Goal: Book appointment/travel/reservation

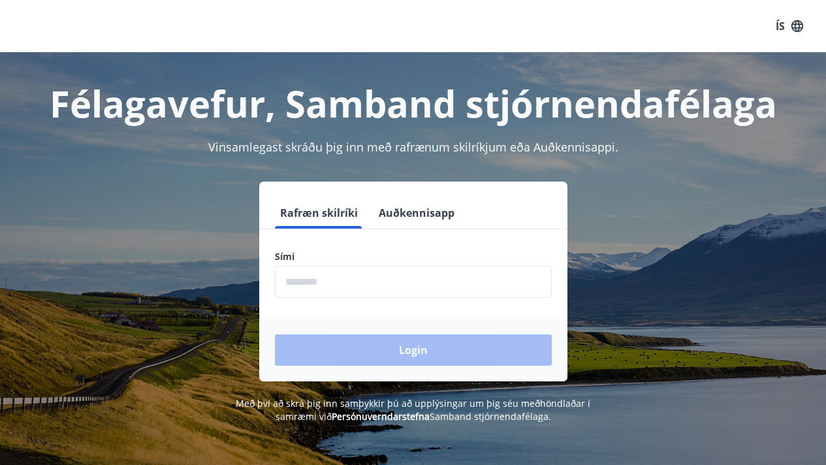
click at [349, 291] on input "phone" at bounding box center [413, 282] width 277 height 32
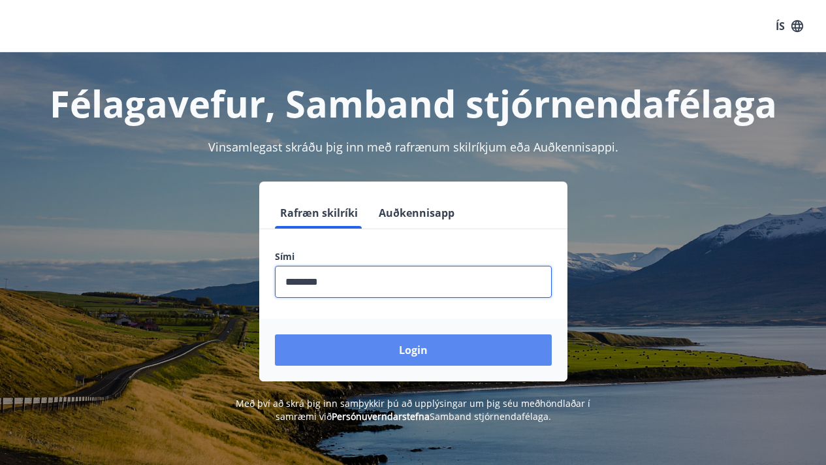
type input "********"
click at [413, 349] on button "Login" at bounding box center [413, 349] width 277 height 31
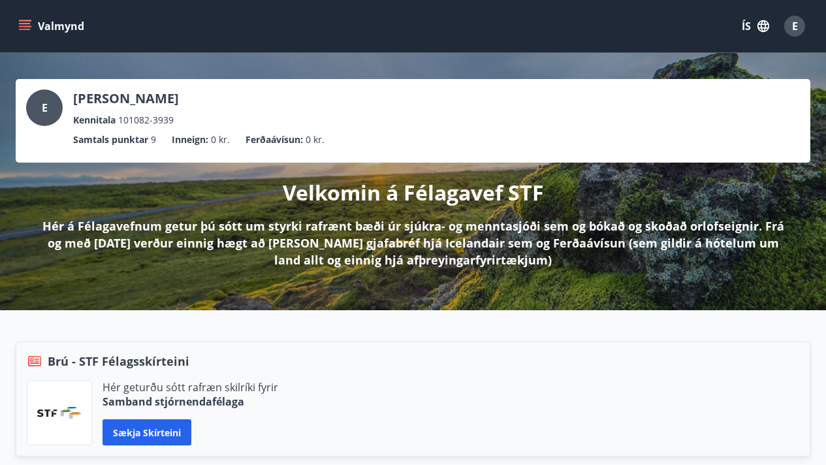
click at [29, 23] on icon "menu" at bounding box center [25, 23] width 12 height 1
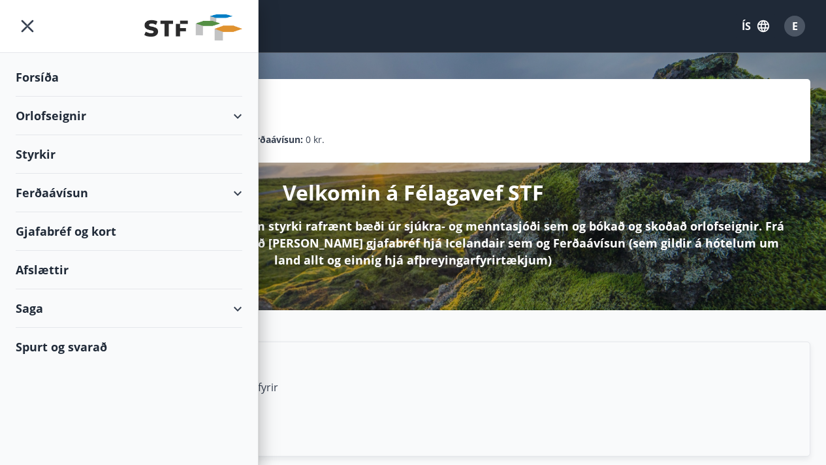
click at [236, 117] on div "Orlofseignir" at bounding box center [129, 116] width 226 height 39
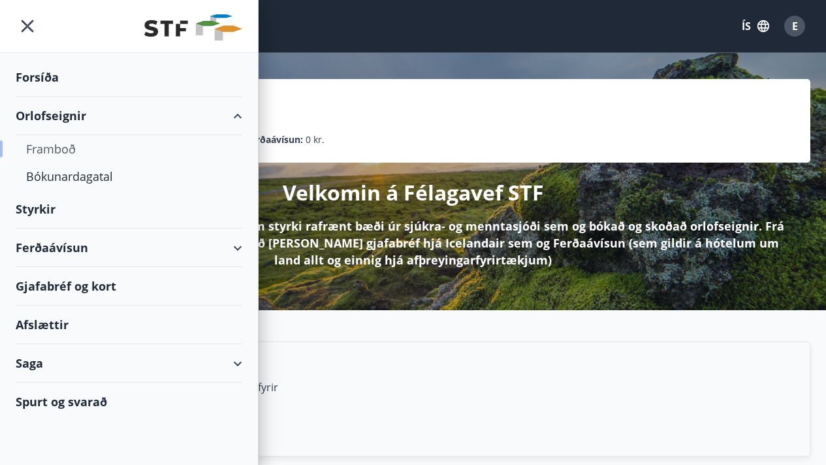
click at [59, 149] on div "Framboð" at bounding box center [129, 148] width 206 height 27
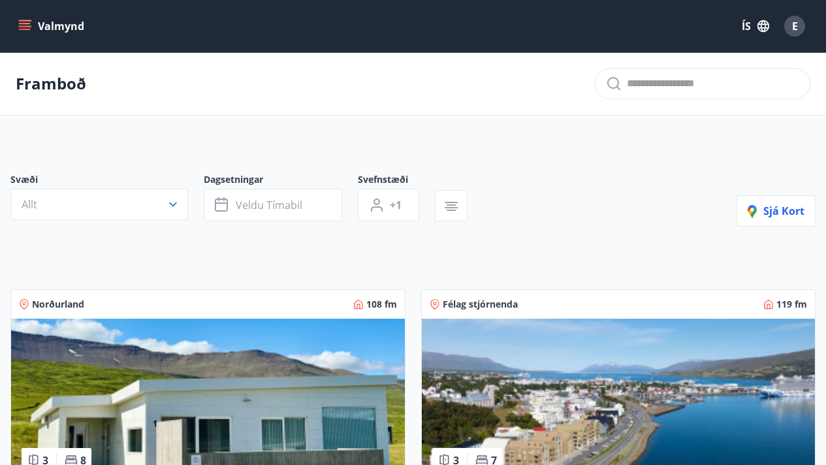
click at [26, 27] on icon "menu" at bounding box center [24, 26] width 13 height 13
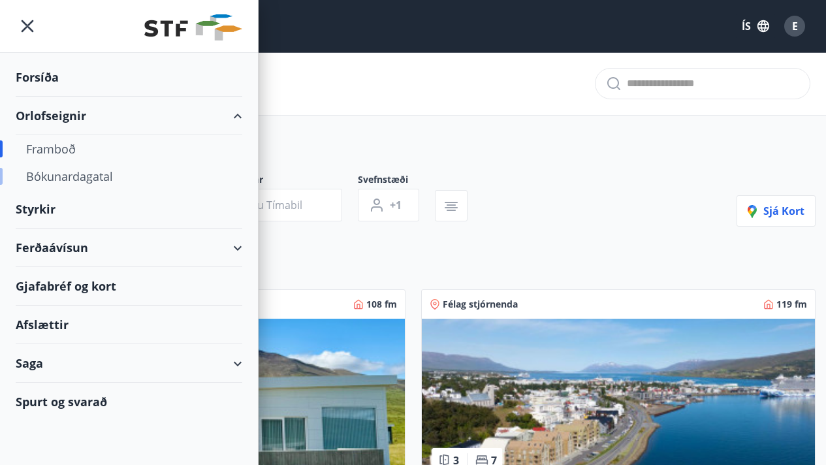
click at [99, 180] on div "Bókunardagatal" at bounding box center [129, 176] width 206 height 27
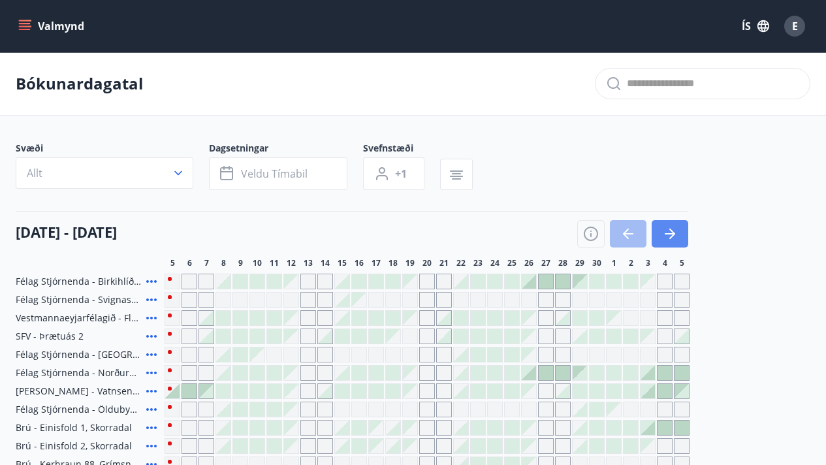
click at [668, 242] on button "button" at bounding box center [669, 233] width 37 height 27
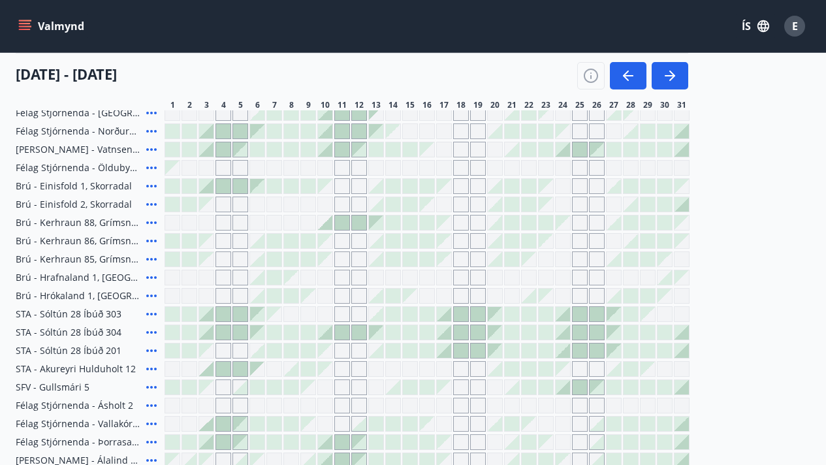
scroll to position [242, 0]
click at [151, 219] on icon at bounding box center [152, 222] width 16 height 16
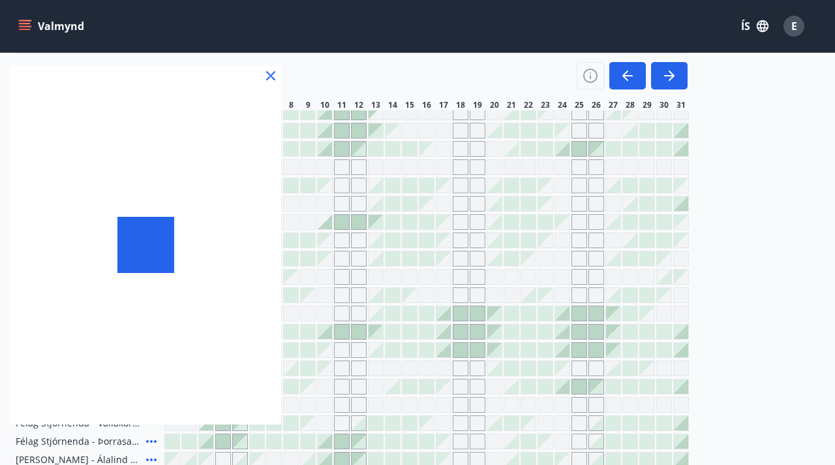
click at [151, 221] on div at bounding box center [145, 245] width 56 height 56
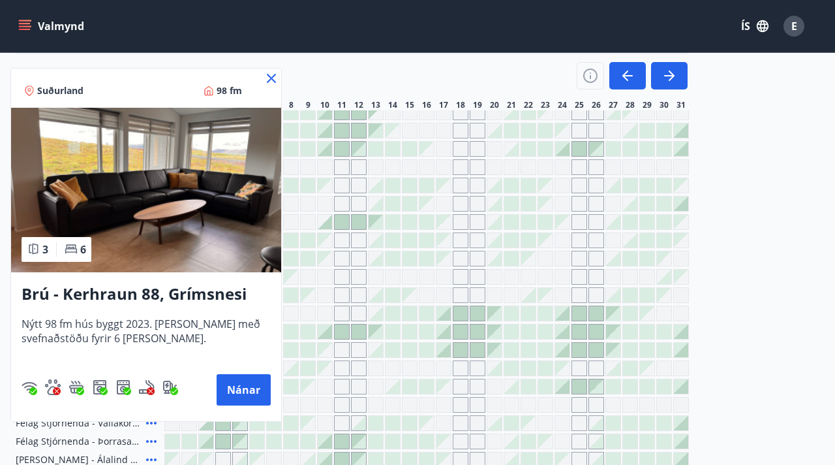
click at [269, 78] on icon at bounding box center [272, 78] width 16 height 16
click at [273, 76] on div "01 október - 31 október" at bounding box center [352, 71] width 672 height 37
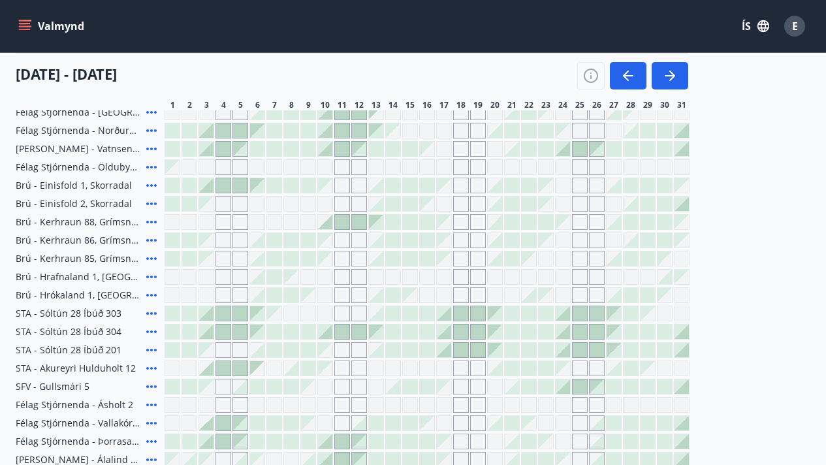
click at [322, 240] on div "Gráir dagar eru ekki bókanlegir" at bounding box center [325, 240] width 14 height 14
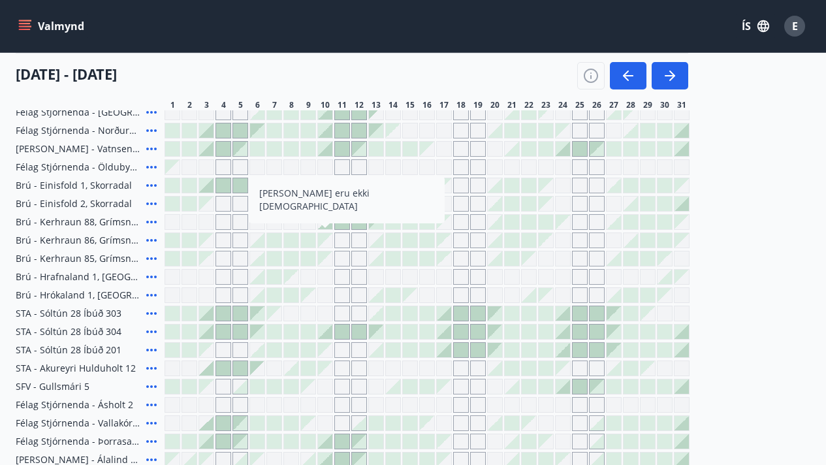
scroll to position [330, 0]
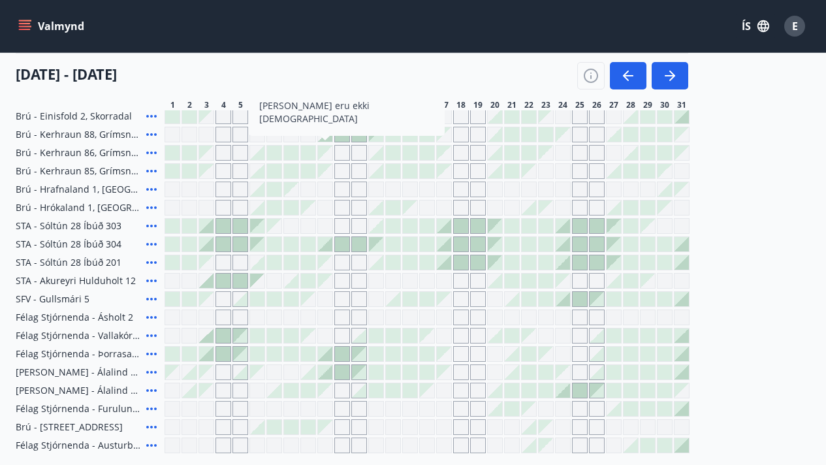
click at [328, 157] on div "Gráir dagar eru ekki bókanlegir" at bounding box center [325, 153] width 14 height 14
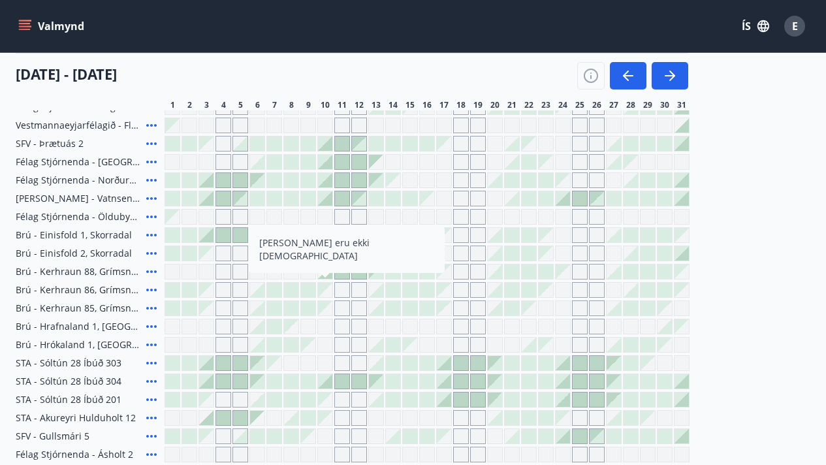
scroll to position [199, 0]
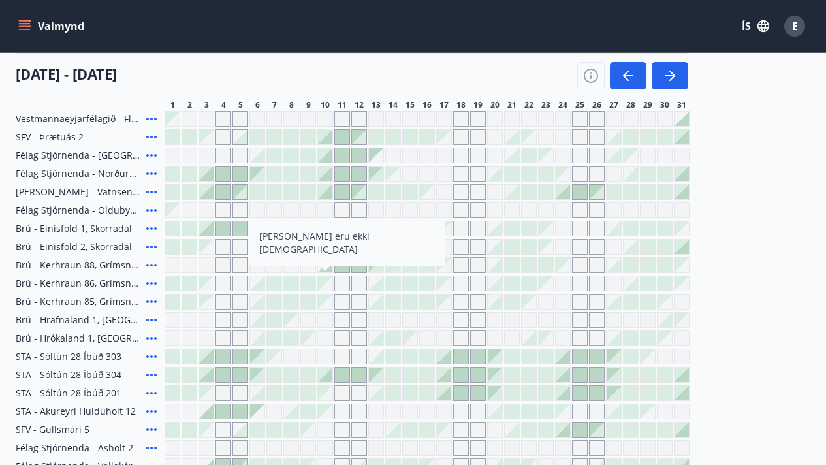
click at [734, 193] on div "Félag Stjórnenda - Birkihlíð, Brekkuheiði Félag Stjórnenda - Svignaskarð 32 Ves…" at bounding box center [413, 328] width 794 height 509
click at [328, 193] on div at bounding box center [325, 192] width 14 height 14
click at [330, 269] on div at bounding box center [325, 265] width 14 height 14
click at [397, 101] on div "14" at bounding box center [393, 105] width 16 height 10
click at [591, 80] on icon "button" at bounding box center [591, 76] width 16 height 16
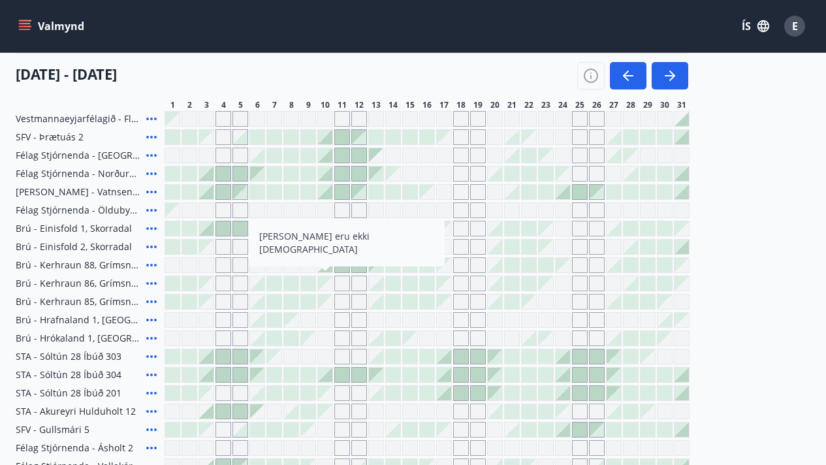
click at [591, 80] on div "Skýringar á dagsetningum Upptekið Dagleiga Fast tímabil Opnar umsóknir Umsókn í…" at bounding box center [413, 232] width 826 height 465
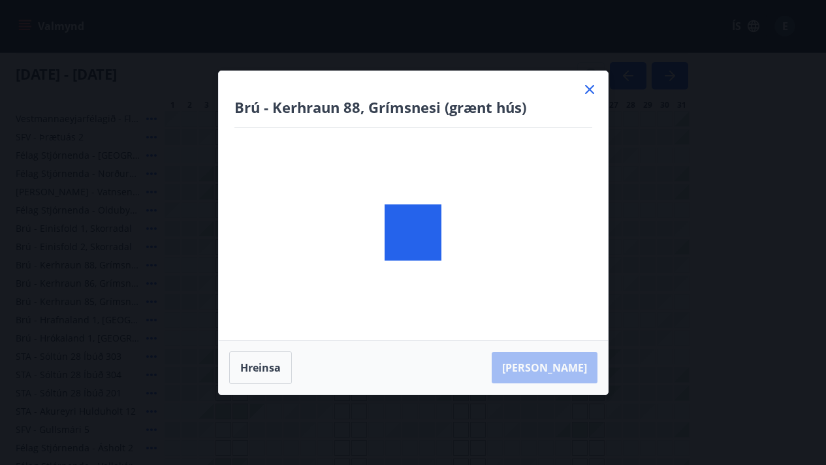
scroll to position [240, 0]
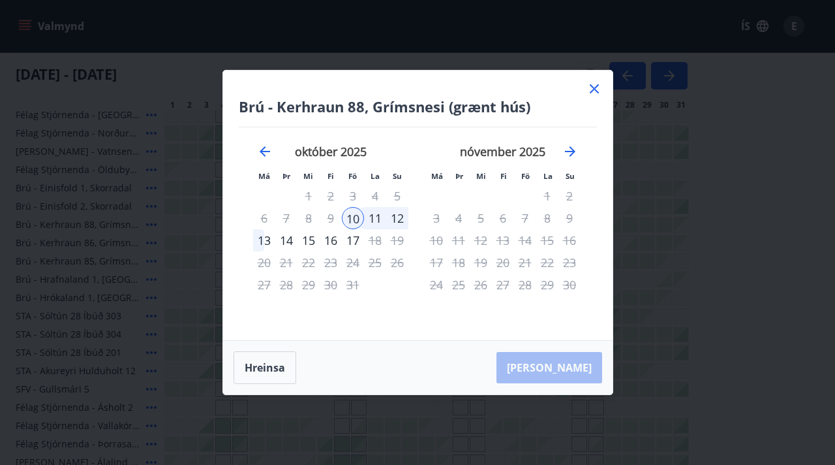
click at [593, 91] on icon at bounding box center [594, 88] width 9 height 9
click at [593, 91] on div "01 október - 31 október 1 2 3 4 5 6 7 8 9 10 11 12 13 14 15 16 17 18 19 20 21 2…" at bounding box center [413, 81] width 794 height 57
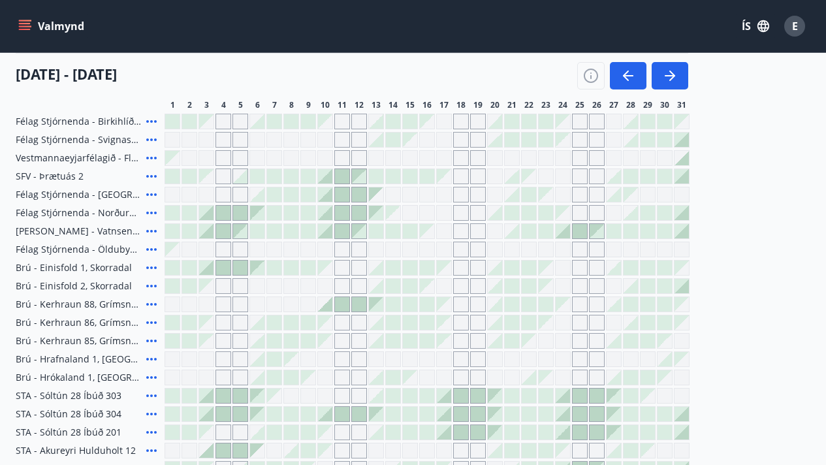
scroll to position [118, 0]
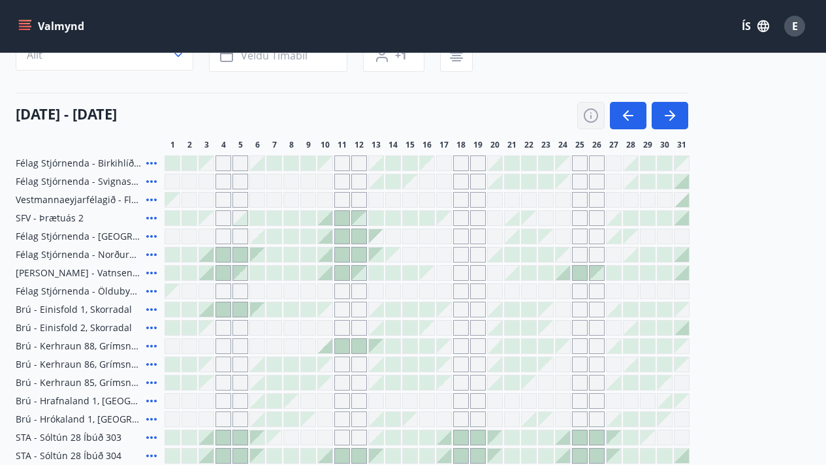
click at [591, 124] on button "button" at bounding box center [590, 115] width 27 height 27
click at [513, 116] on div "01 október - 31 október" at bounding box center [352, 111] width 672 height 37
click at [593, 114] on icon "button" at bounding box center [591, 116] width 16 height 16
click at [593, 114] on div "Skýringar á dagsetningum Upptekið Dagleiga Fast tímabil Opnar umsóknir Umsókn í…" at bounding box center [413, 232] width 826 height 465
click at [590, 235] on div "Skýringar á dagsetningum Upptekið Dagleiga Fast tímabil Opnar umsóknir Umsókn í…" at bounding box center [413, 232] width 826 height 465
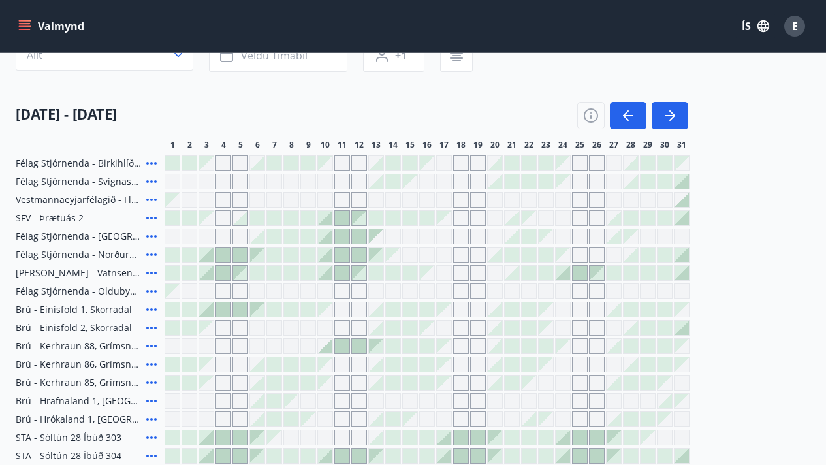
click at [590, 235] on div "Skýringar á dagsetningum Upptekið Dagleiga Fast tímabil Opnar umsóknir Umsókn í…" at bounding box center [413, 232] width 826 height 465
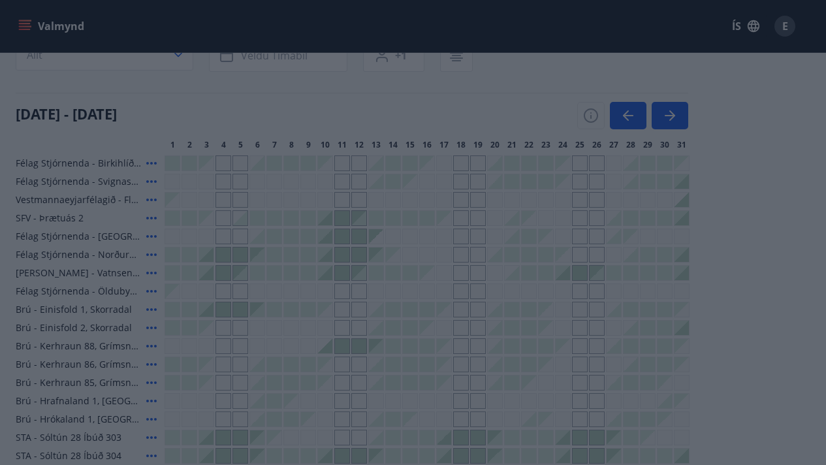
scroll to position [0, 0]
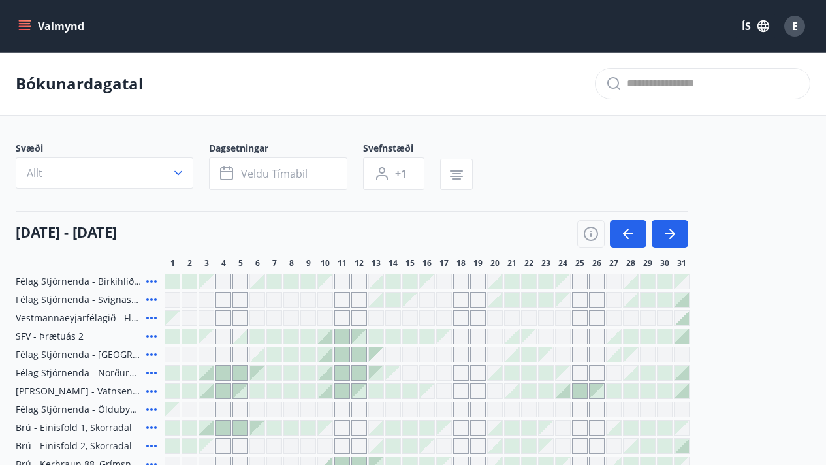
click at [590, 235] on icon "button" at bounding box center [590, 235] width 1 height 4
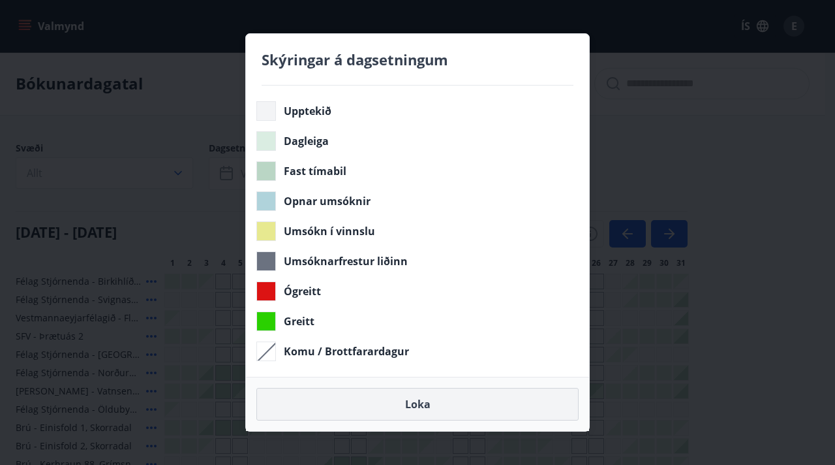
click at [422, 409] on button "Loka" at bounding box center [418, 404] width 322 height 33
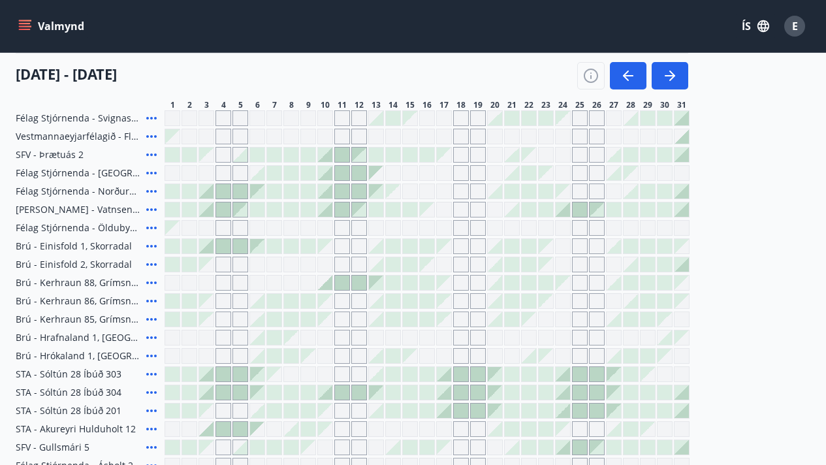
scroll to position [193, 0]
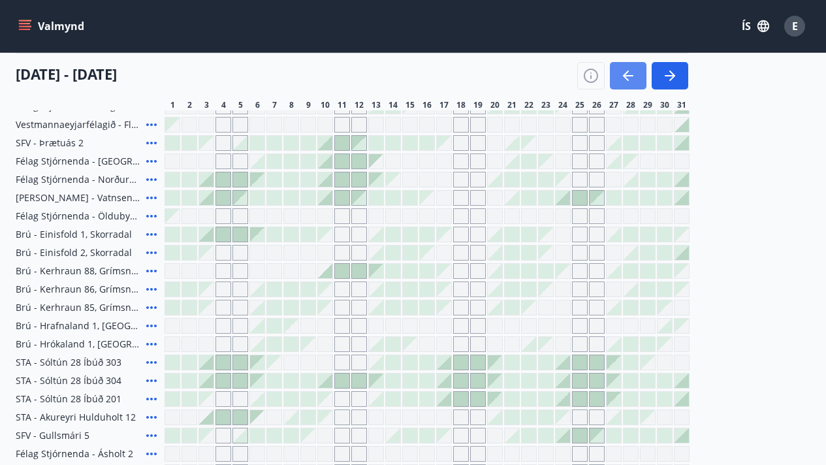
click at [629, 76] on icon "button" at bounding box center [628, 76] width 16 height 16
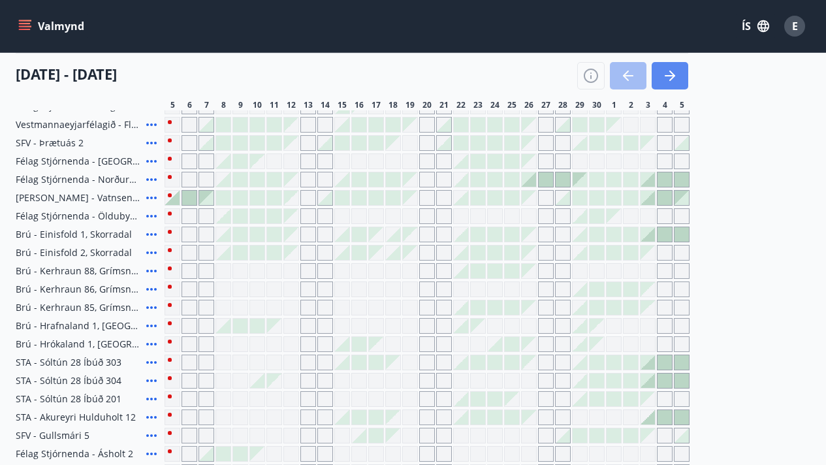
click at [679, 70] on button "button" at bounding box center [669, 75] width 37 height 27
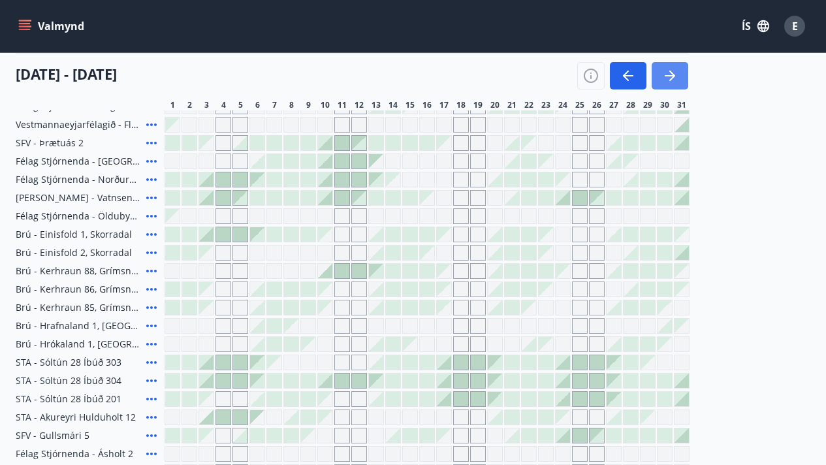
click at [679, 70] on button "button" at bounding box center [669, 75] width 37 height 27
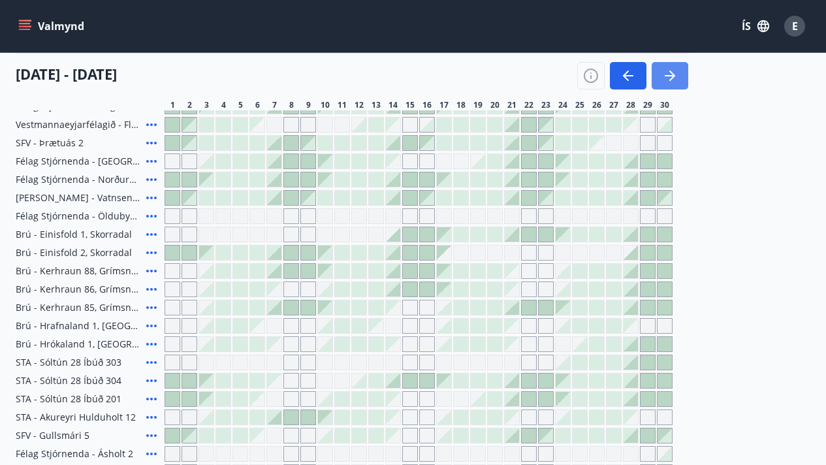
click at [679, 70] on button "button" at bounding box center [669, 75] width 37 height 27
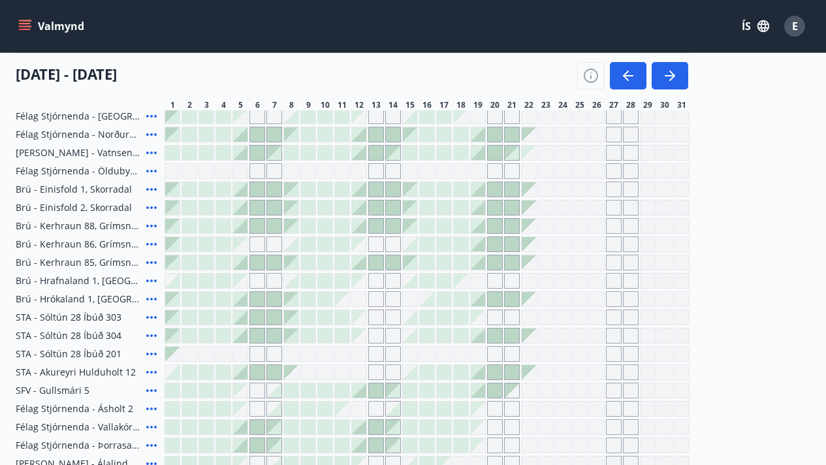
scroll to position [237, 0]
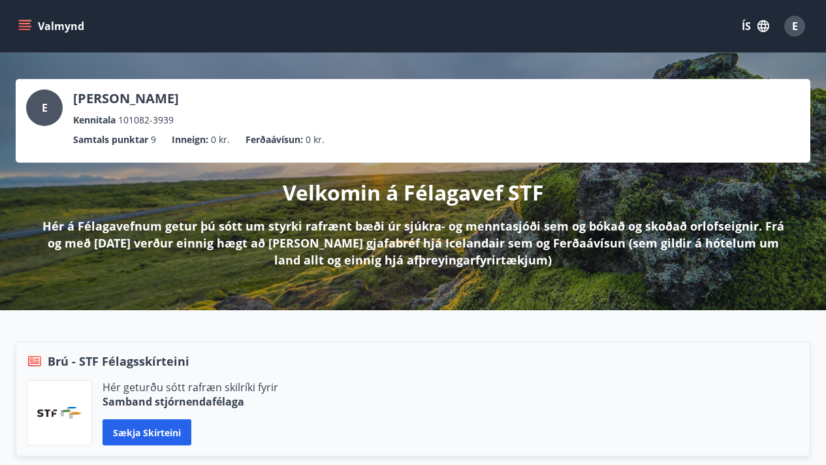
click at [25, 20] on icon "menu" at bounding box center [26, 20] width 14 height 1
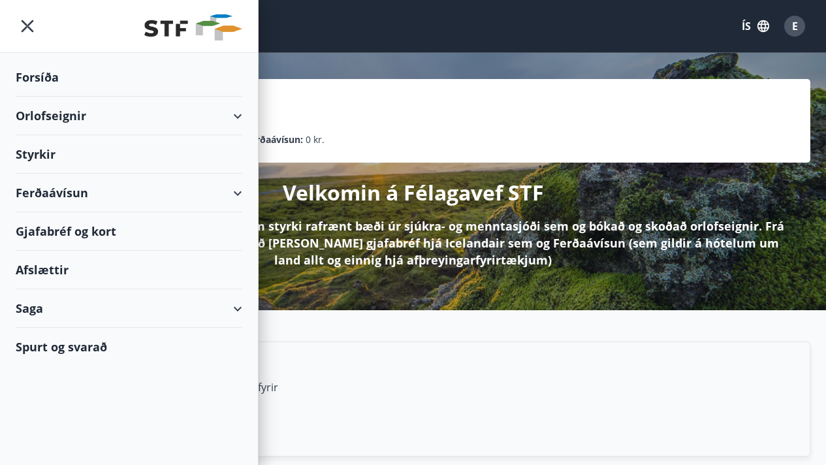
click at [236, 116] on div "Orlofseignir" at bounding box center [129, 116] width 226 height 39
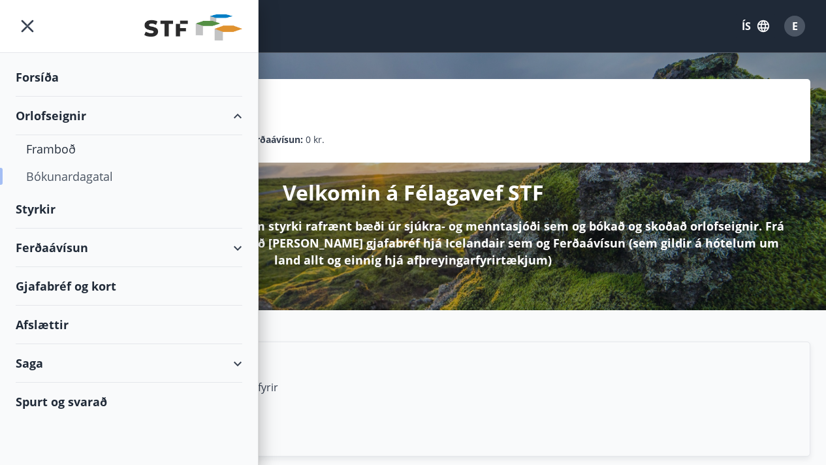
click at [70, 178] on div "Bókunardagatal" at bounding box center [129, 176] width 206 height 27
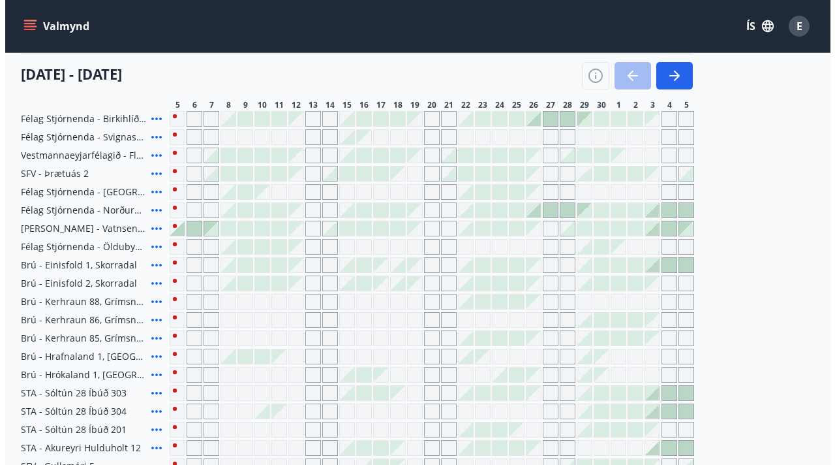
scroll to position [165, 0]
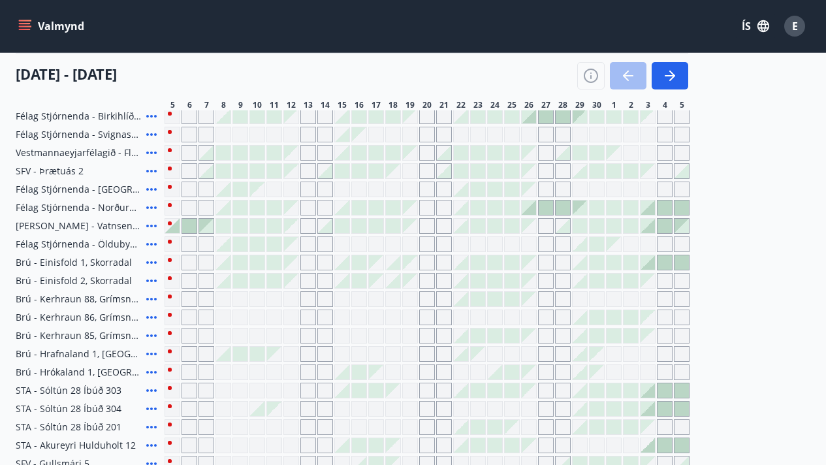
click at [151, 205] on icon at bounding box center [152, 208] width 16 height 16
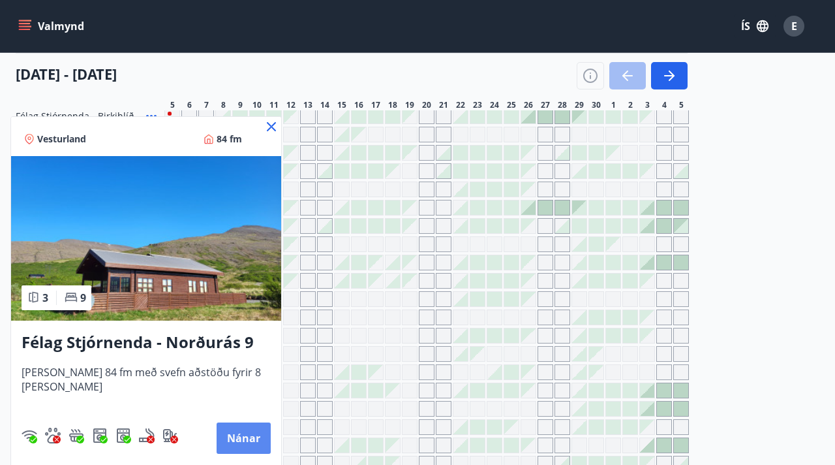
click at [229, 429] on button "Nánar" at bounding box center [244, 437] width 54 height 31
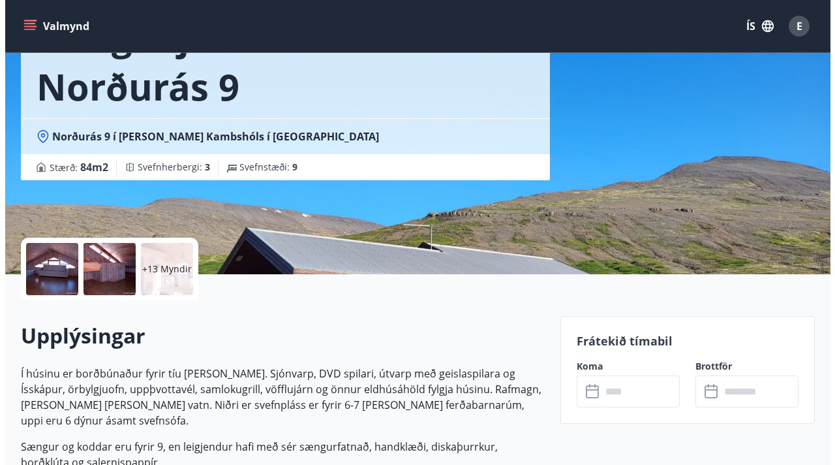
scroll to position [97, 0]
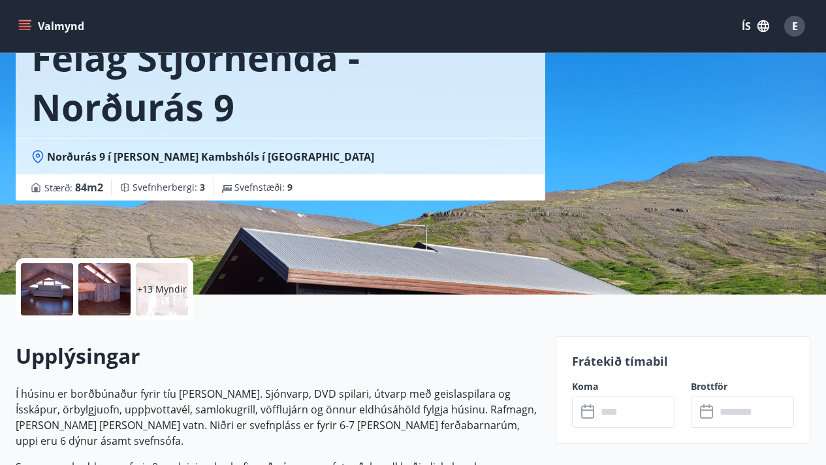
click at [149, 289] on p "+13 Myndir" at bounding box center [162, 289] width 50 height 13
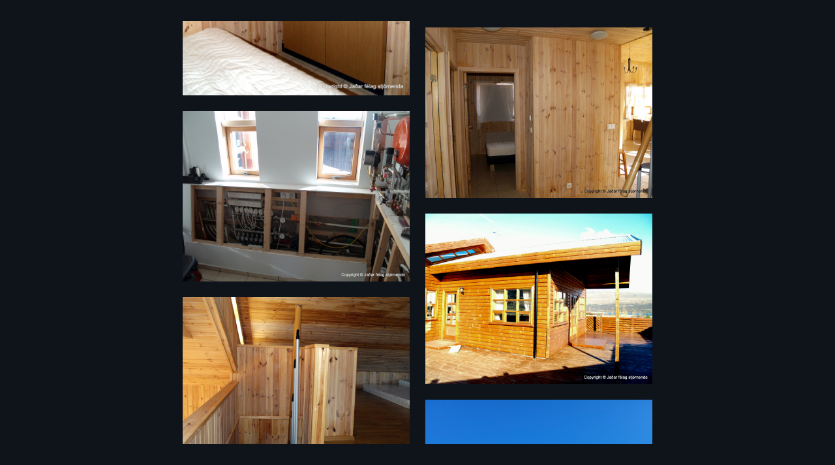
scroll to position [1217, 0]
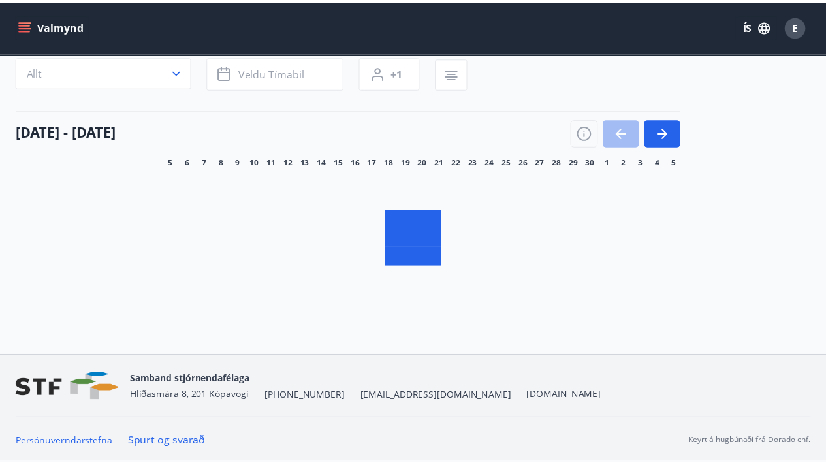
scroll to position [92, 0]
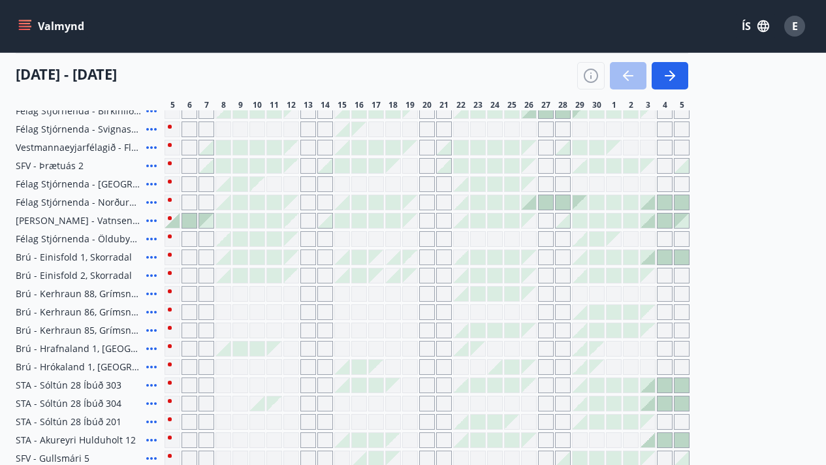
scroll to position [129, 0]
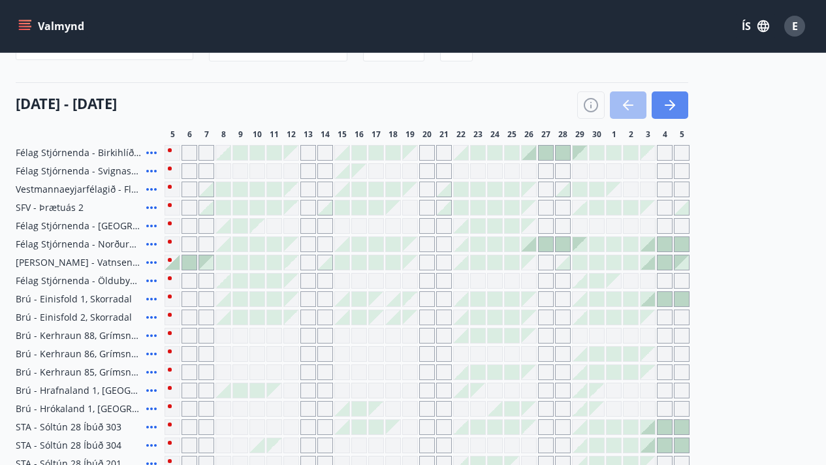
click at [666, 113] on button "button" at bounding box center [669, 104] width 37 height 27
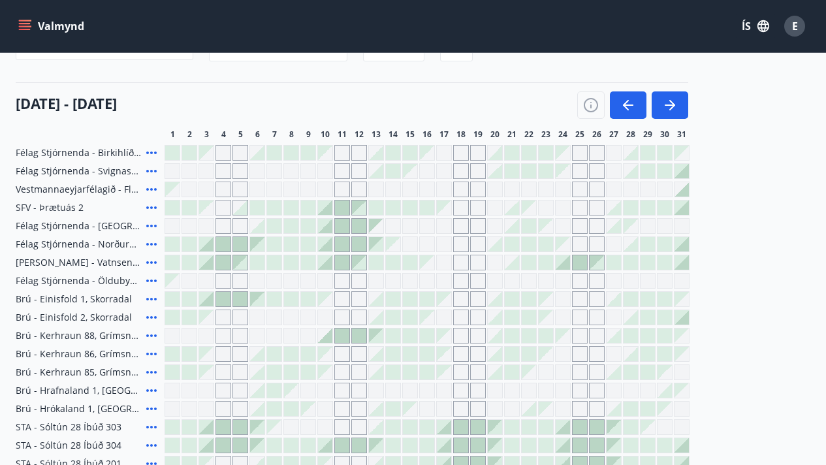
click at [23, 24] on icon "menu" at bounding box center [24, 26] width 13 height 13
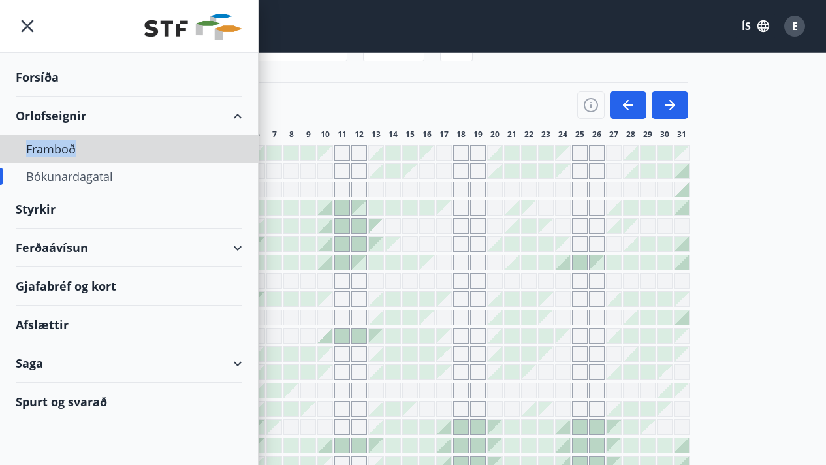
click at [470, 110] on div "01 október - 31 október" at bounding box center [352, 100] width 672 height 37
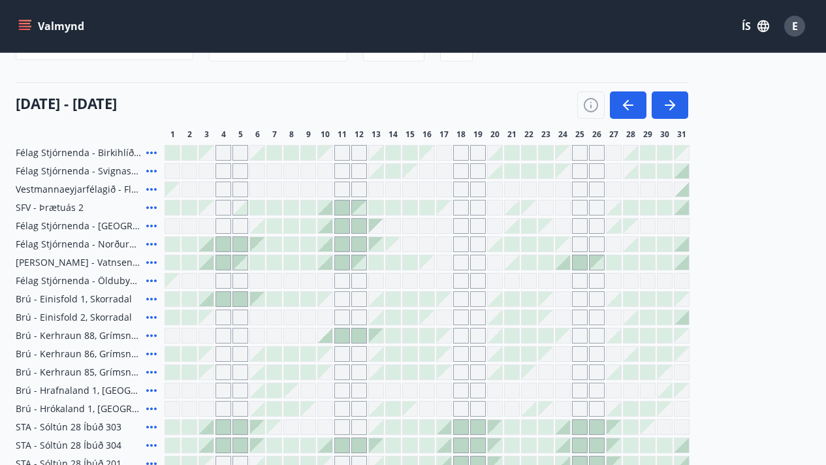
click at [153, 207] on icon at bounding box center [152, 208] width 16 height 16
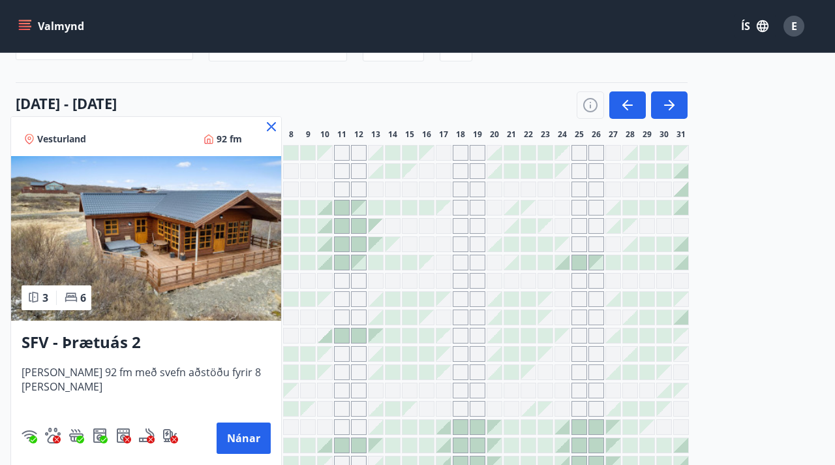
click at [267, 129] on icon at bounding box center [271, 126] width 9 height 9
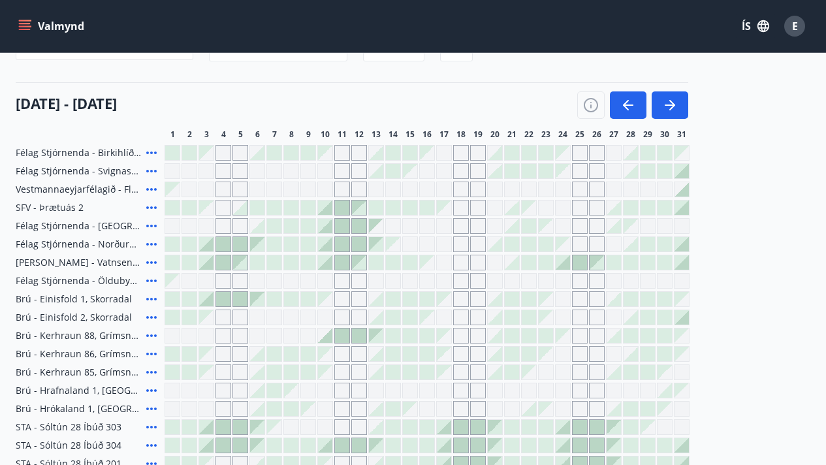
click at [151, 227] on icon at bounding box center [152, 226] width 16 height 16
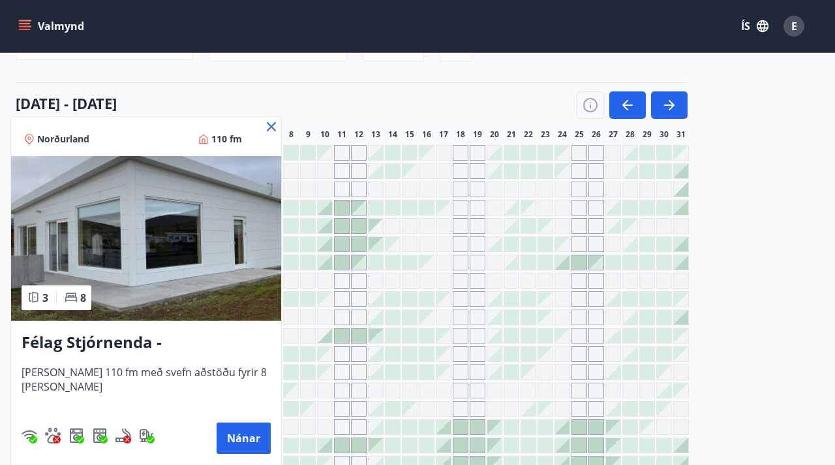
click at [268, 126] on icon at bounding box center [272, 127] width 16 height 16
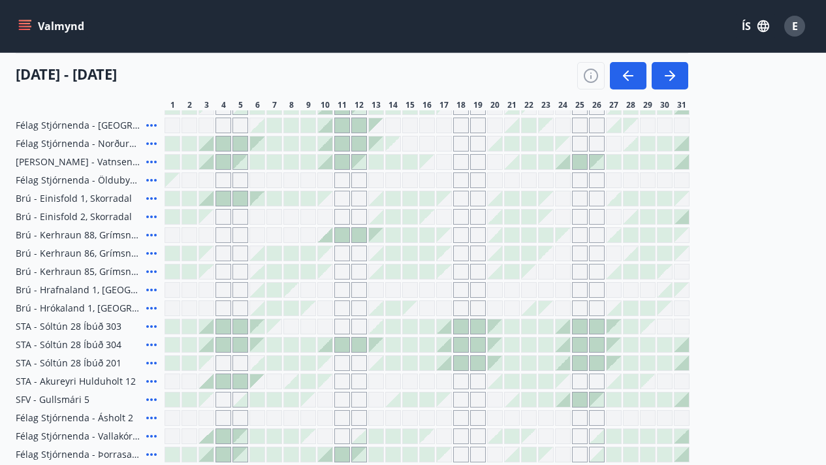
scroll to position [230, 0]
